Goal: Information Seeking & Learning: Find specific fact

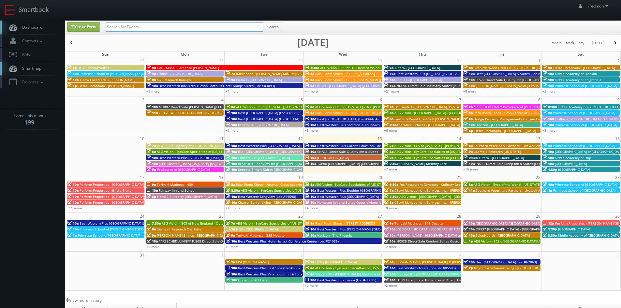
click at [166, 30] on input "text" at bounding box center [184, 26] width 158 height 9
type input "L&E Research"
click at [271, 24] on button "Search" at bounding box center [273, 27] width 20 height 10
